Goal: Find specific page/section: Find specific page/section

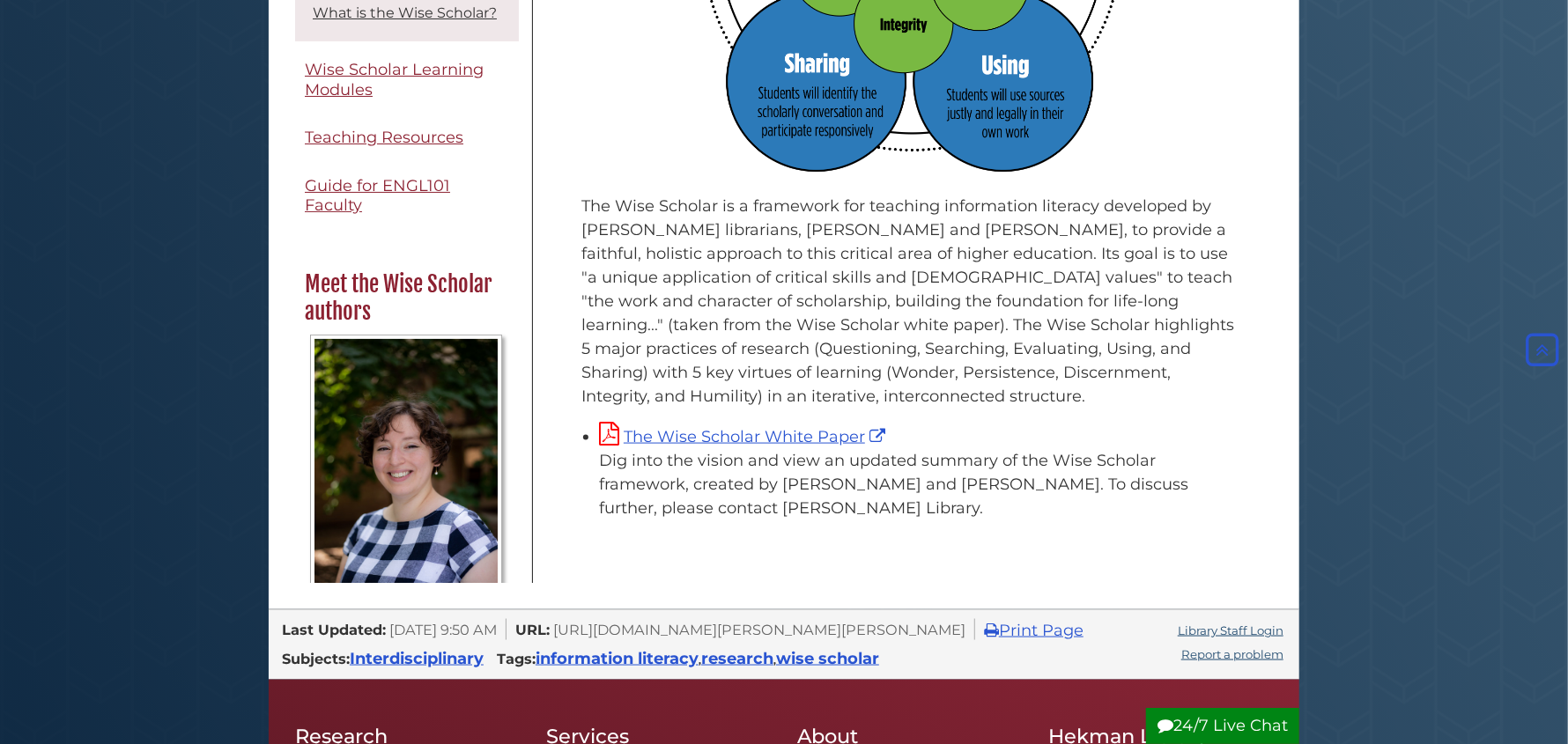
scroll to position [1320, 0]
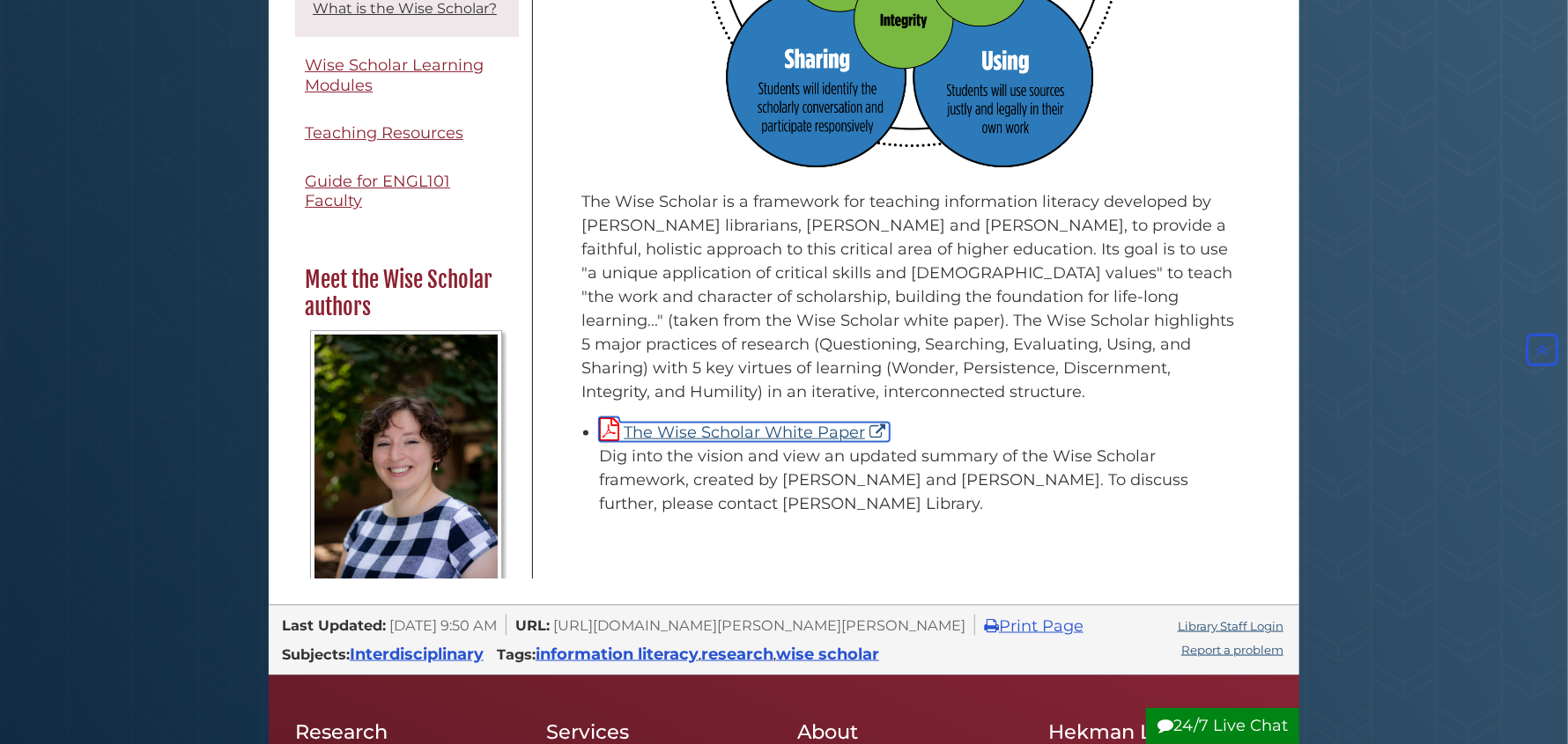
click at [773, 431] on link "The Wise Scholar White Paper" at bounding box center [744, 432] width 291 height 20
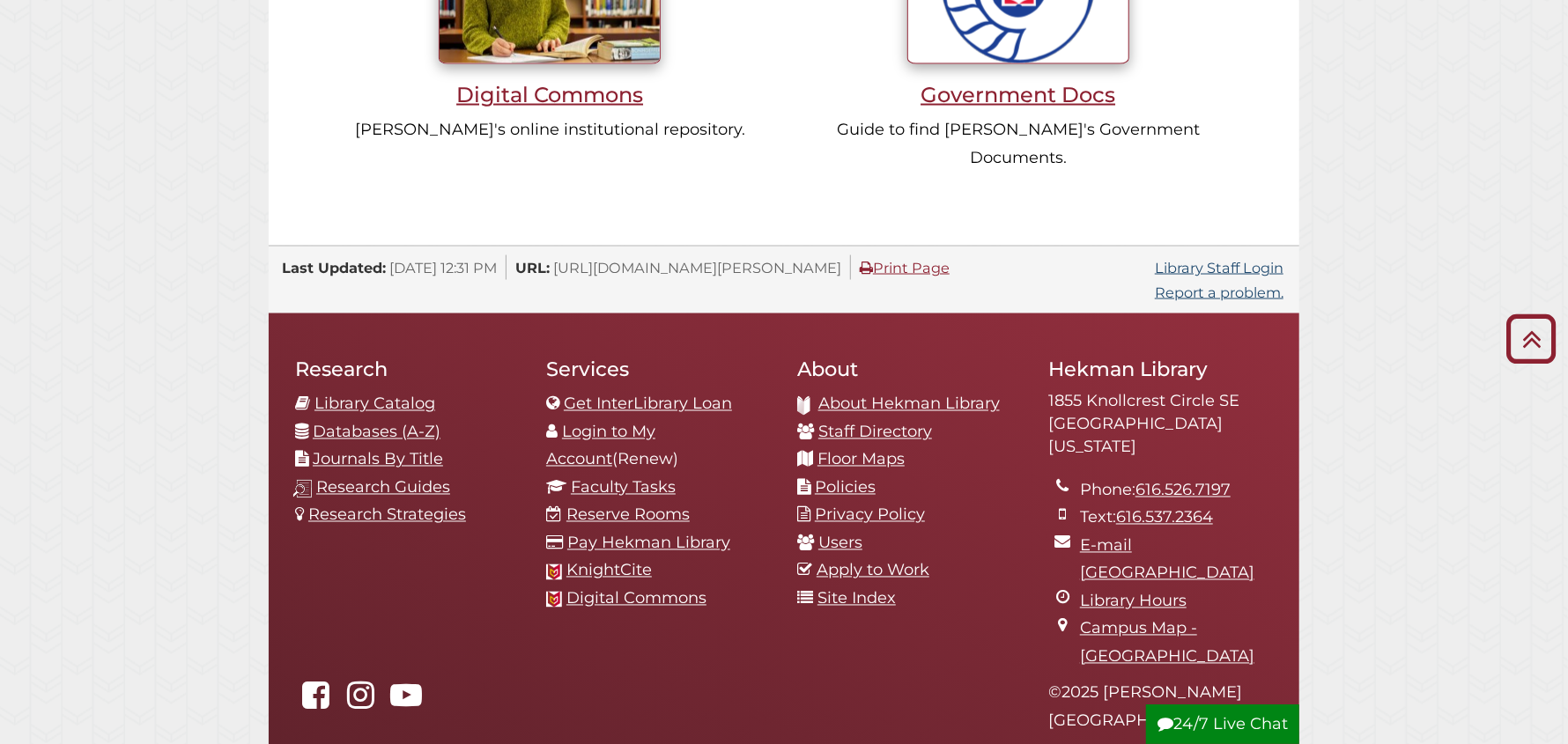
scroll to position [1873, 0]
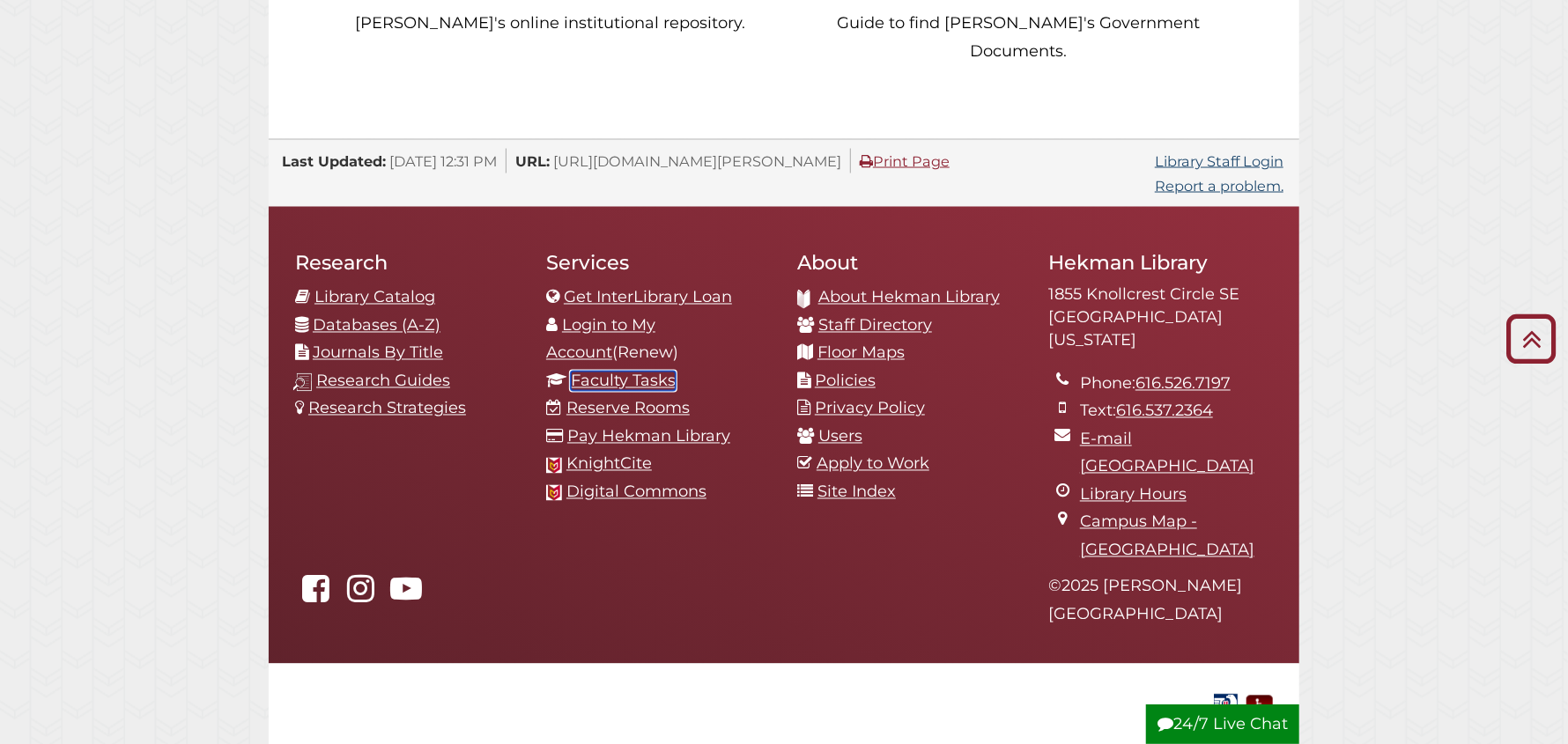
click at [625, 372] on link "Faculty Tasks" at bounding box center [622, 381] width 105 height 20
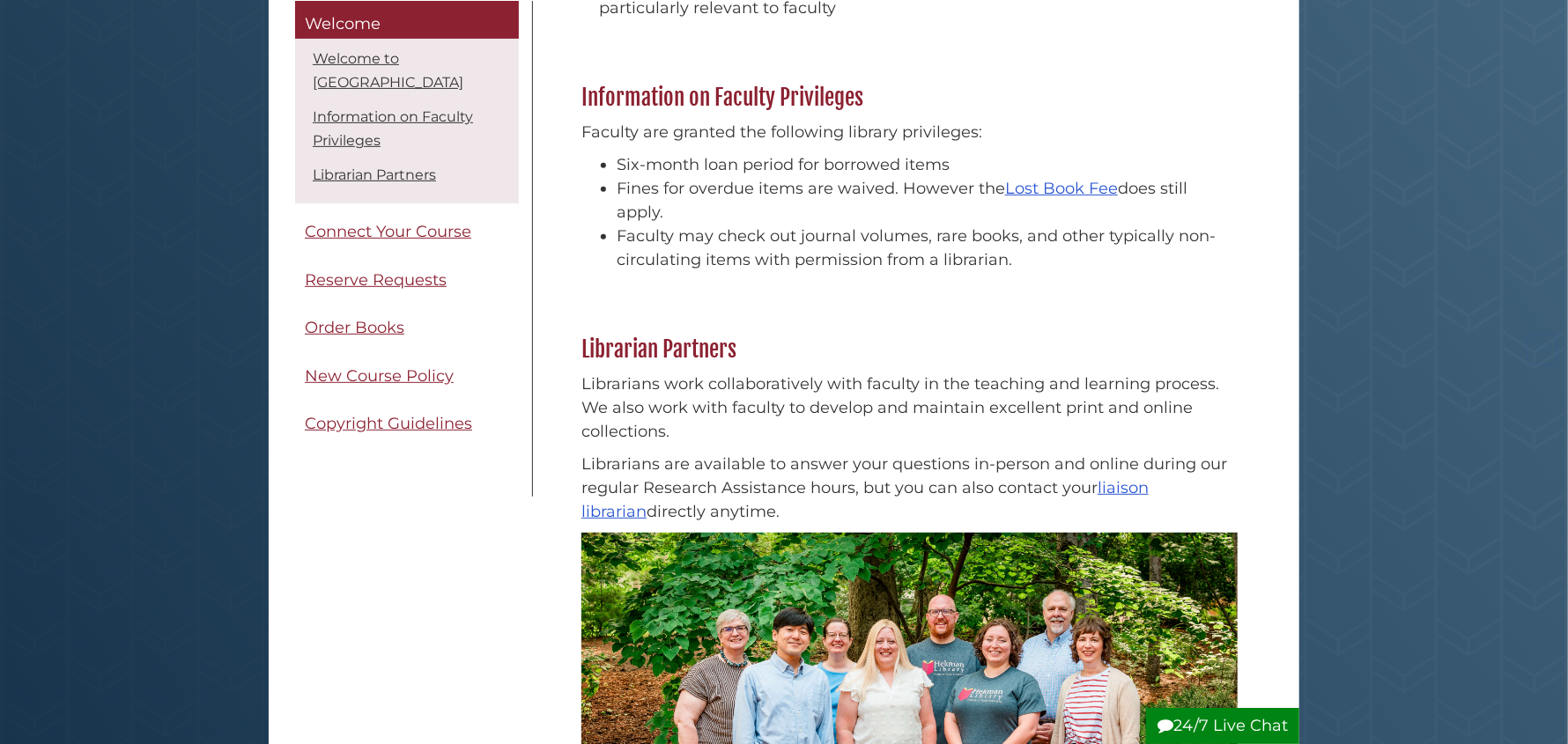
scroll to position [439, 0]
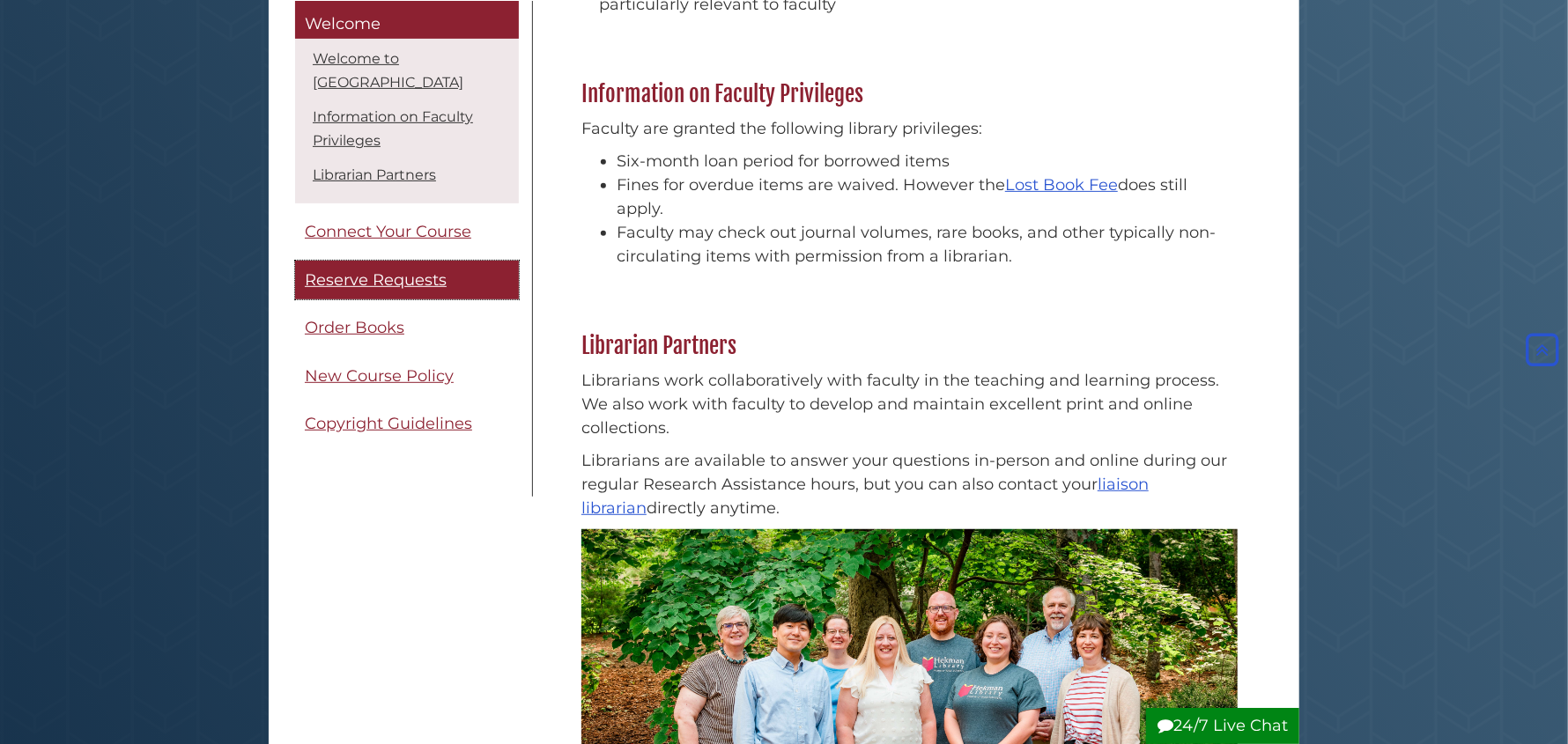
click at [378, 273] on span "Reserve Requests" at bounding box center [376, 279] width 142 height 20
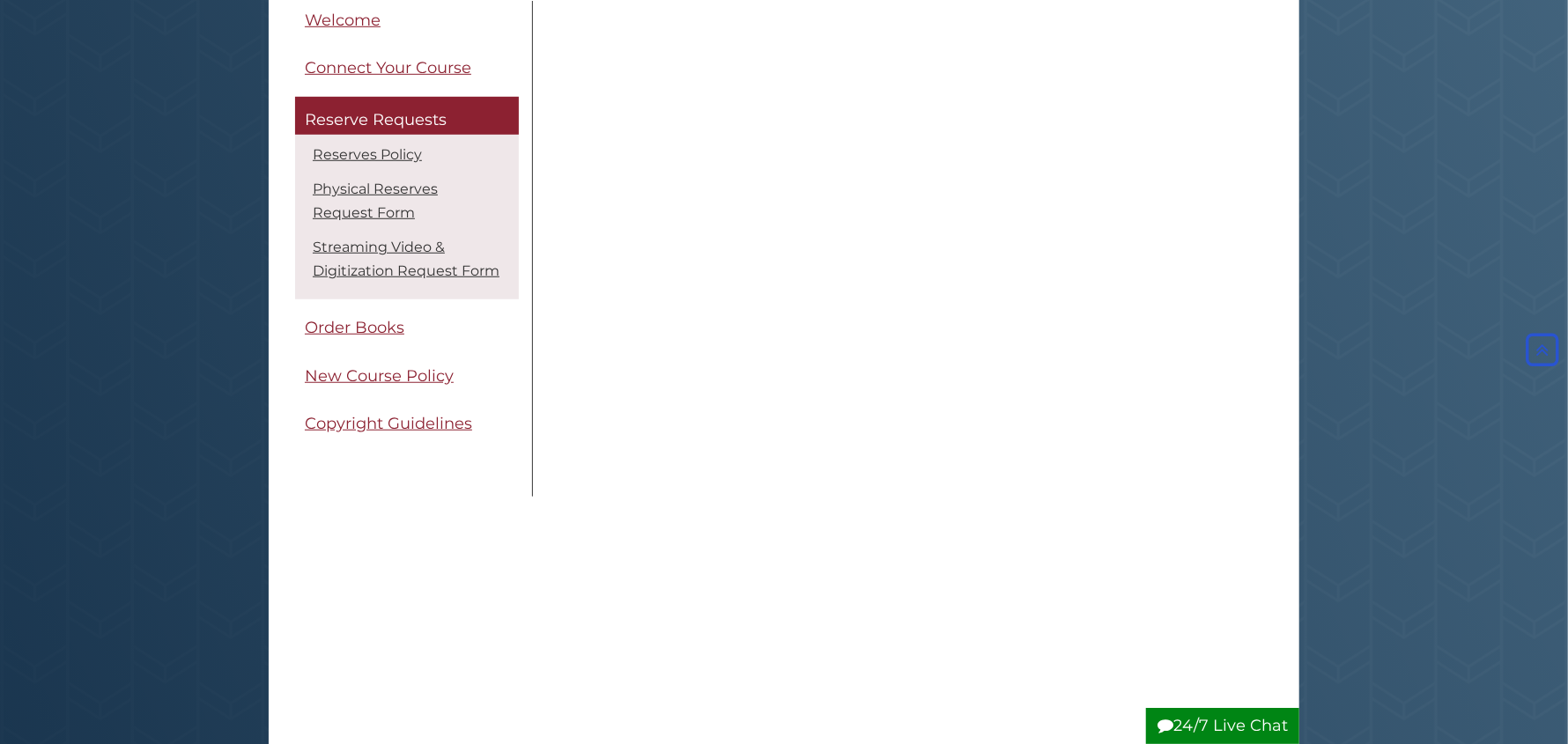
scroll to position [792, 0]
click at [565, 383] on div "Reserves Policy Course reserves may be used by faculty to put specific titles f…" at bounding box center [909, 580] width 702 height 2224
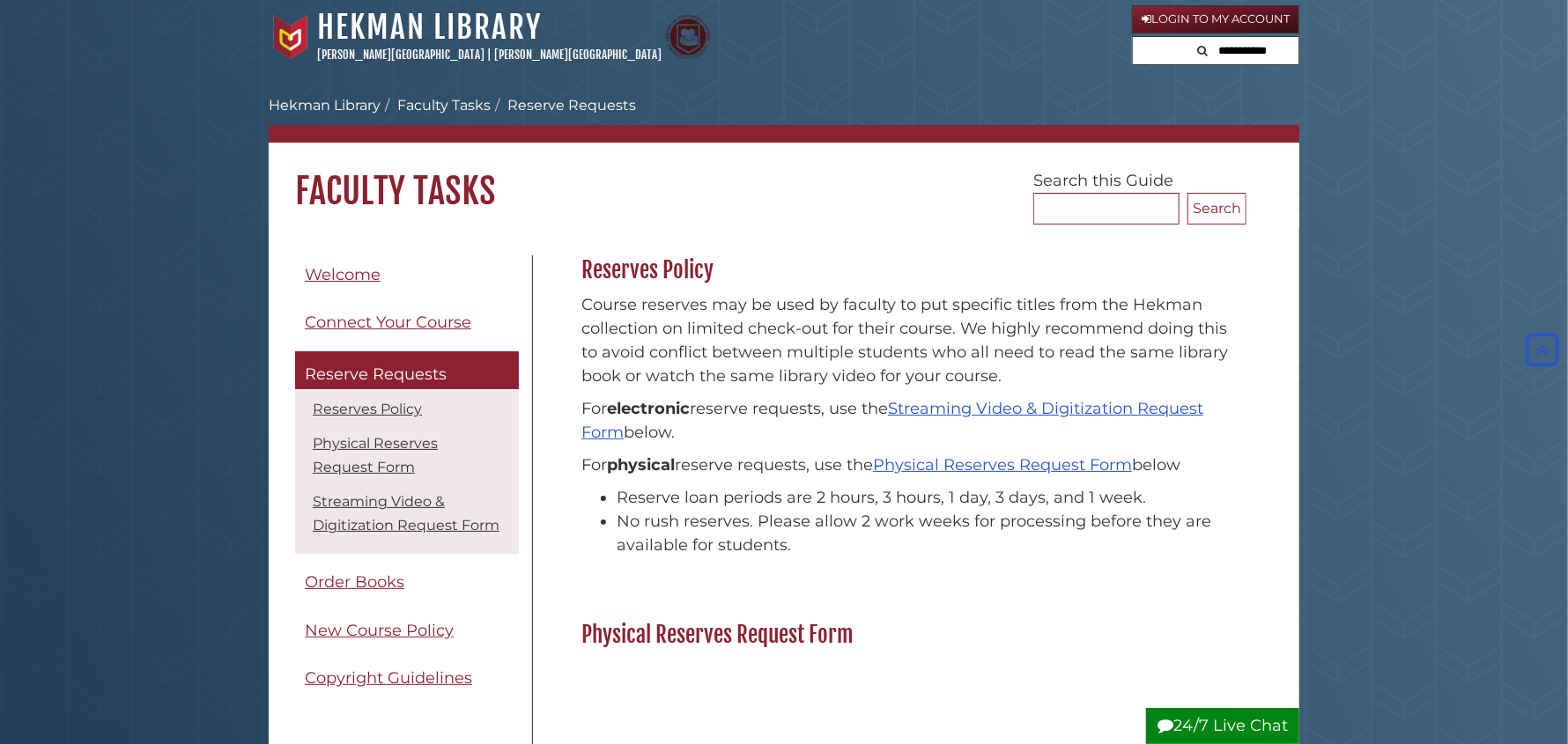
scroll to position [0, 0]
